Goal: Find specific page/section: Find specific page/section

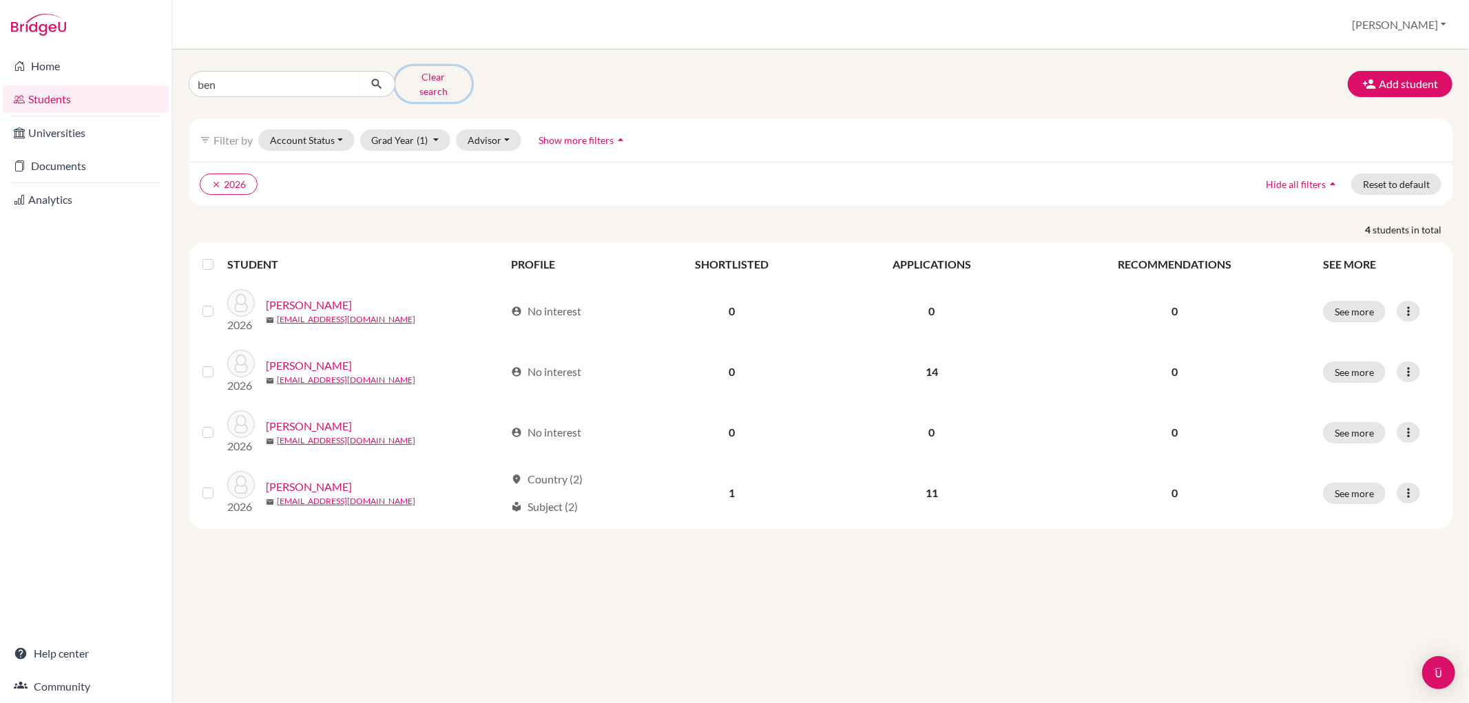
click at [420, 81] on button "Clear search" at bounding box center [433, 84] width 76 height 36
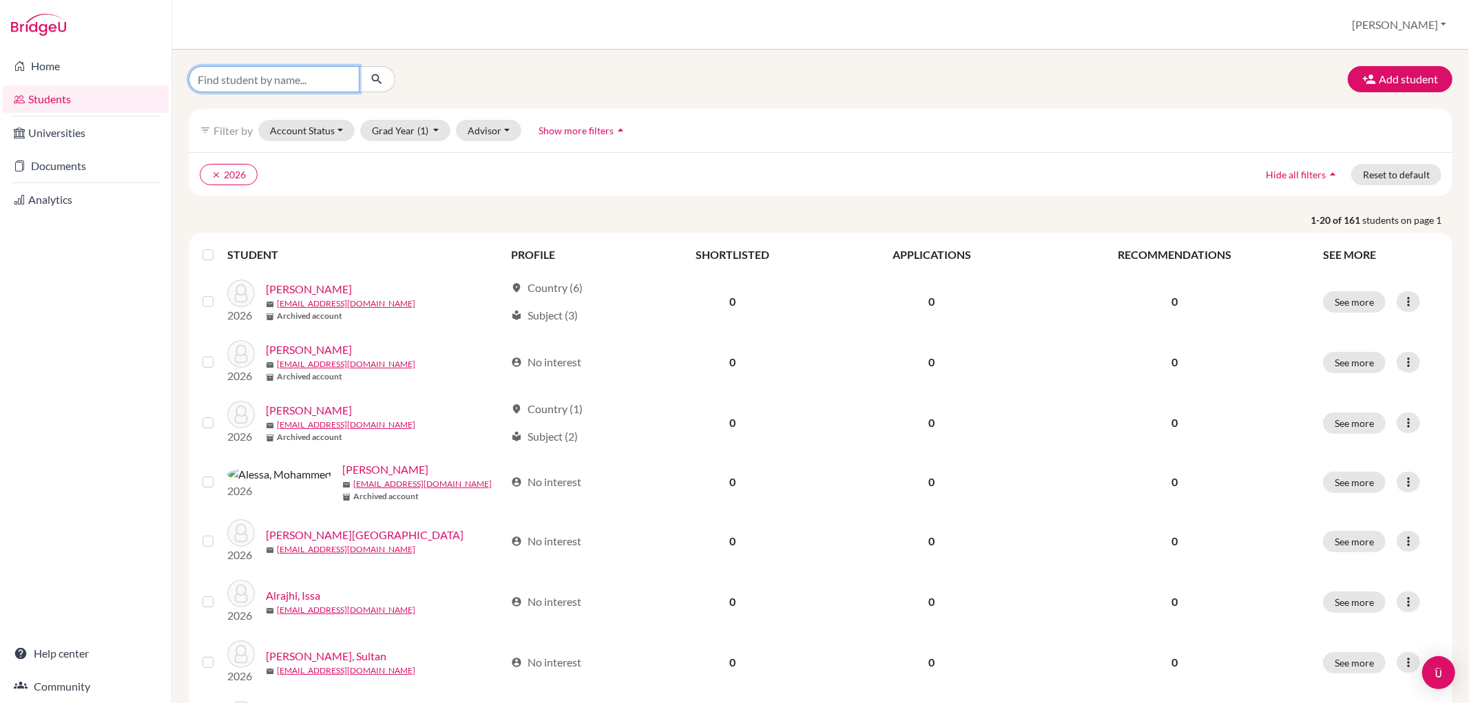
click at [302, 87] on input "Find student by name..." at bounding box center [274, 79] width 171 height 26
type input "alon"
click button "submit" at bounding box center [377, 79] width 37 height 26
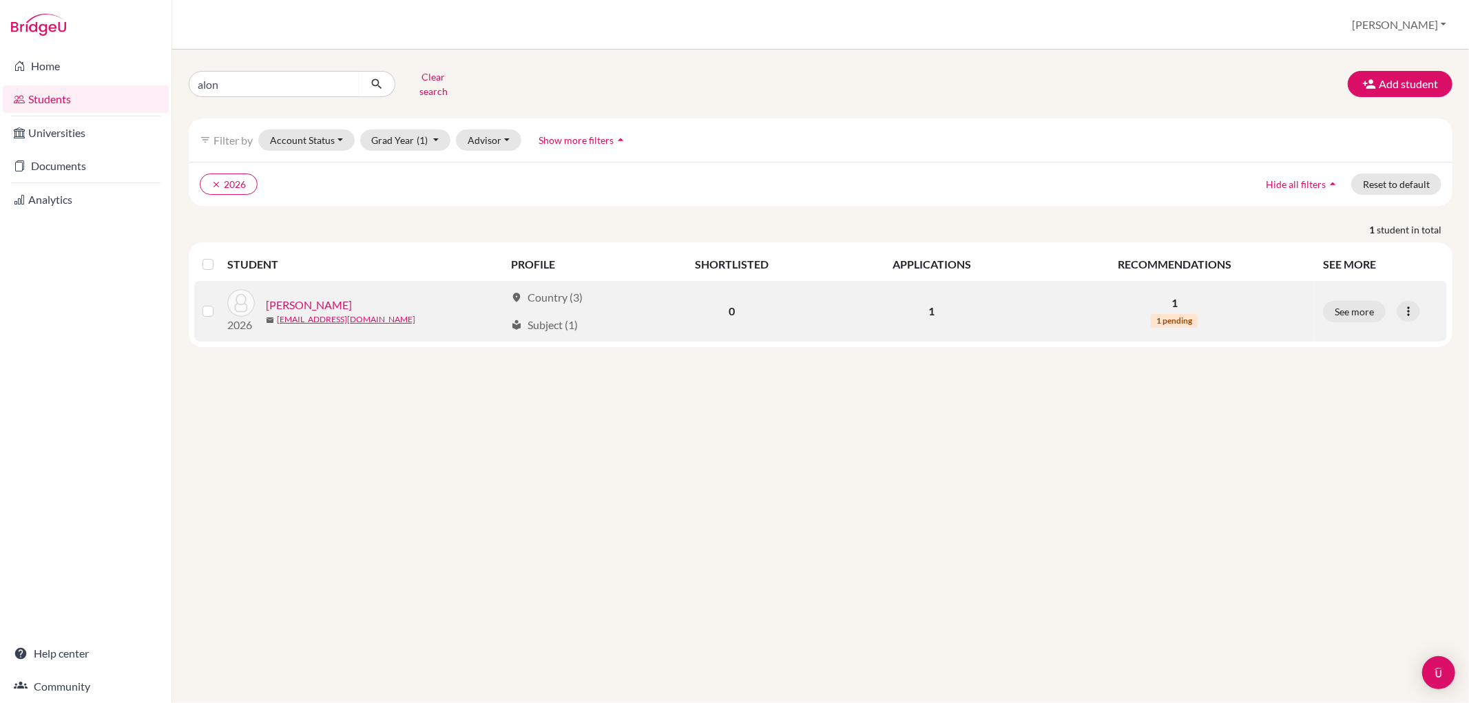
click at [310, 297] on link "[PERSON_NAME]" at bounding box center [309, 305] width 86 height 17
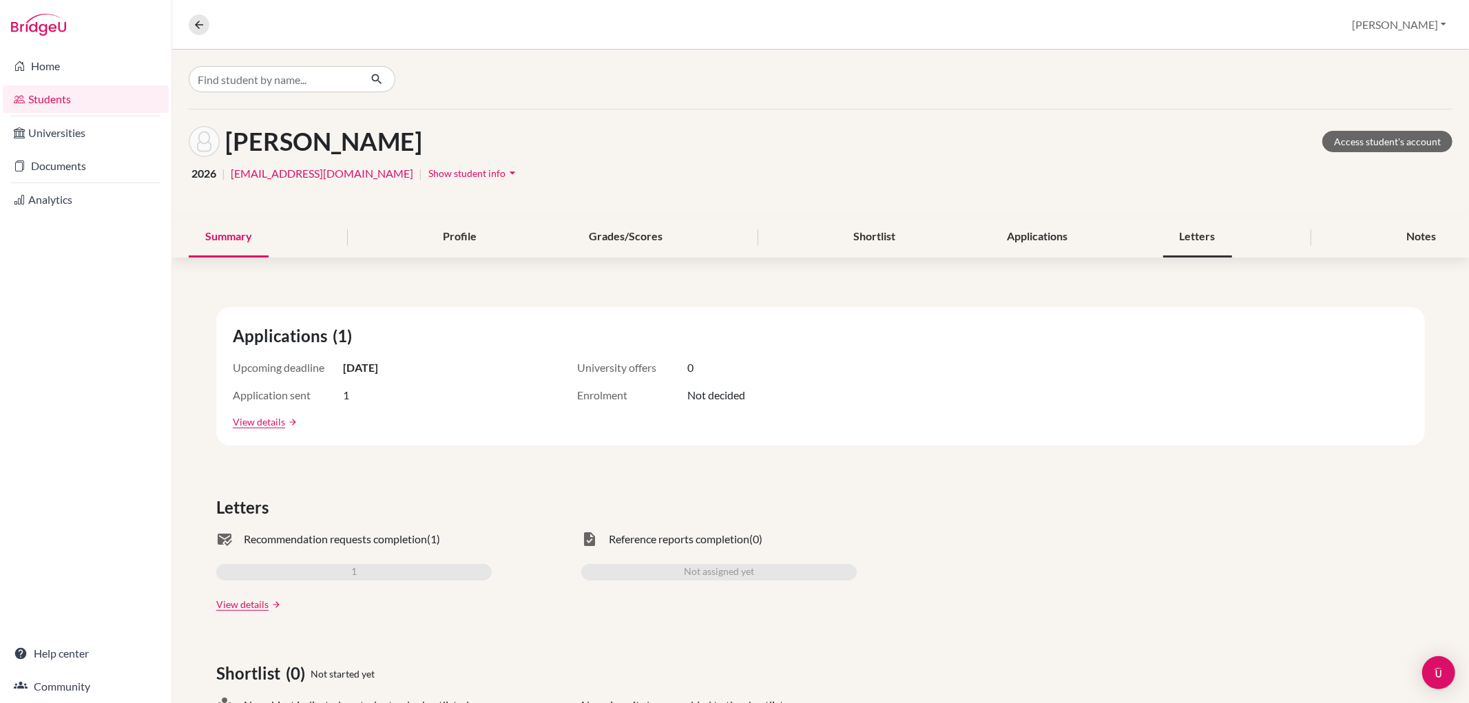
click at [1211, 235] on div "Letters" at bounding box center [1198, 237] width 69 height 41
